Goal: Information Seeking & Learning: Learn about a topic

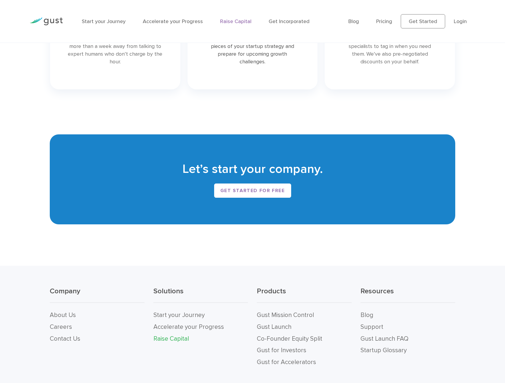
scroll to position [1082, 0]
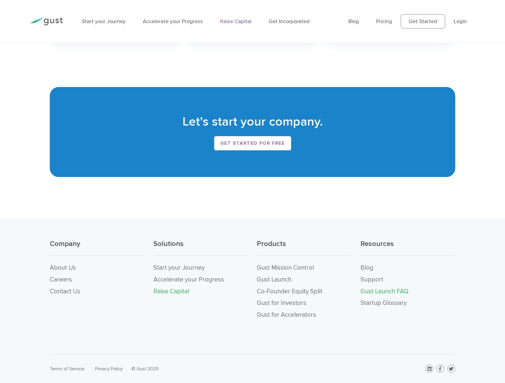
click at [374, 243] on link "Gust Launch FAQ" at bounding box center [384, 291] width 48 height 7
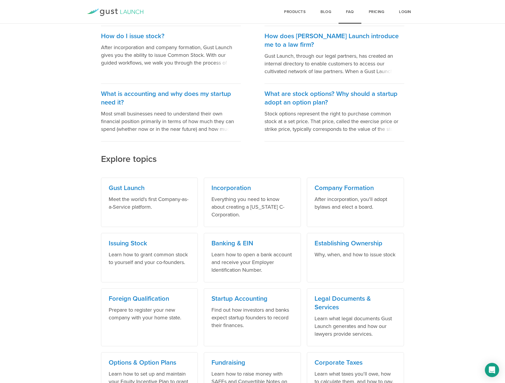
scroll to position [136, 0]
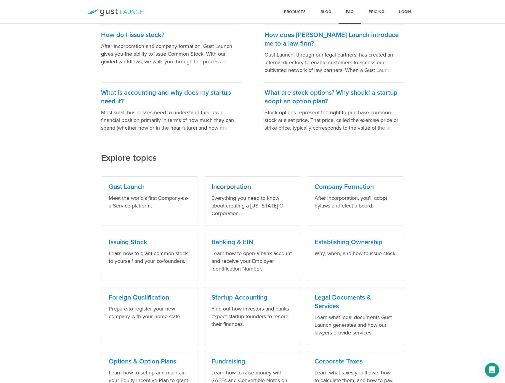
click at [255, 197] on p "Everything you need to know about creating a Delaware C-Corporation." at bounding box center [252, 205] width 82 height 23
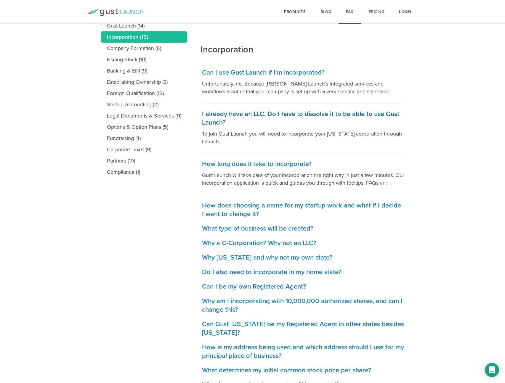
scroll to position [123, 0]
